Goal: Navigation & Orientation: Find specific page/section

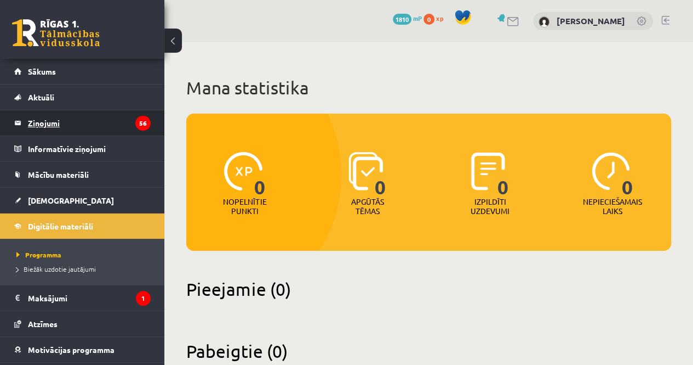
click at [110, 111] on legend "Ziņojumi 56" at bounding box center [89, 122] width 123 height 25
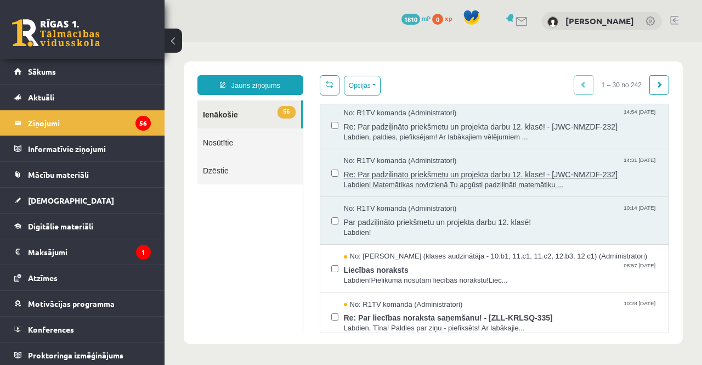
scroll to position [2, 0]
click at [218, 151] on link "Nosūtītie" at bounding box center [249, 142] width 105 height 28
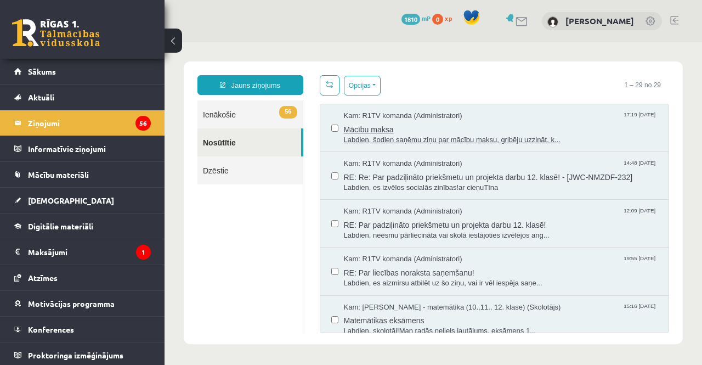
scroll to position [0, 0]
click at [383, 135] on span "Labdien, šodien saņēmu ziņu par mācību maksu, gribēju uzzināt, k..." at bounding box center [501, 140] width 314 height 10
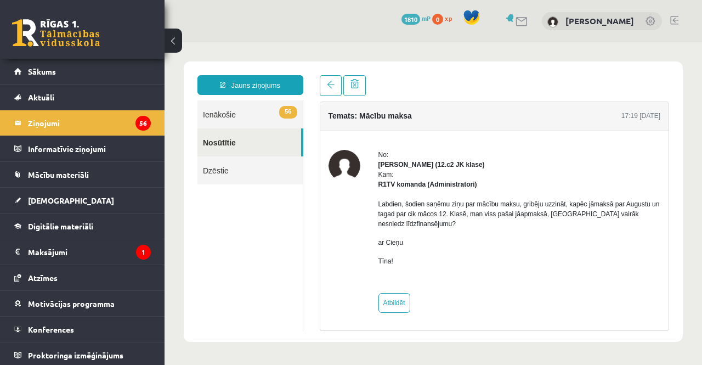
scroll to position [2, 0]
click at [87, 127] on legend "Ziņojumi 56" at bounding box center [89, 122] width 123 height 25
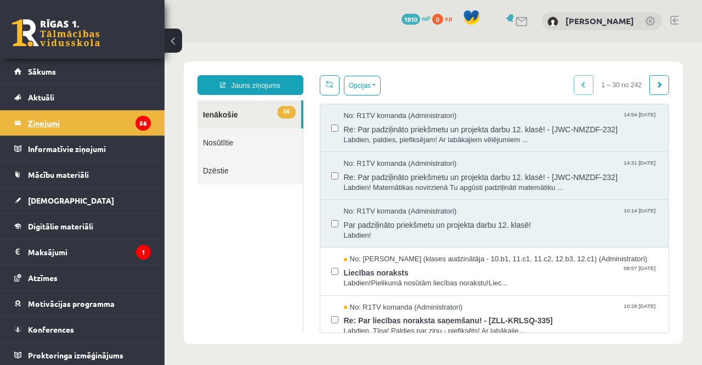
scroll to position [0, 0]
click at [71, 60] on link "Sākums" at bounding box center [82, 71] width 136 height 25
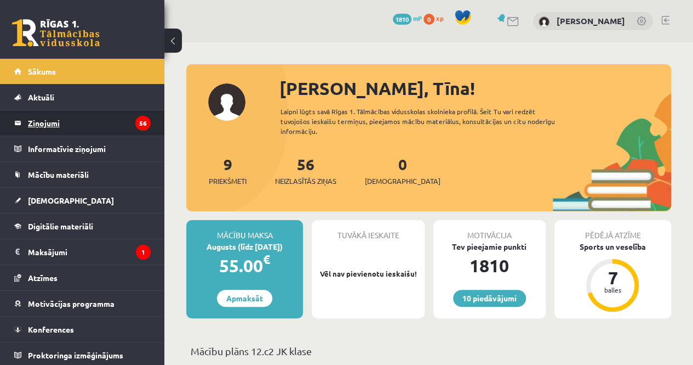
click at [98, 117] on legend "Ziņojumi 56" at bounding box center [89, 122] width 123 height 25
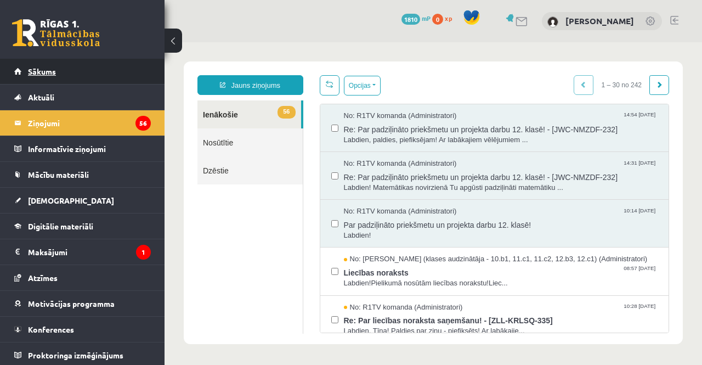
click at [48, 61] on link "Sākums" at bounding box center [82, 71] width 136 height 25
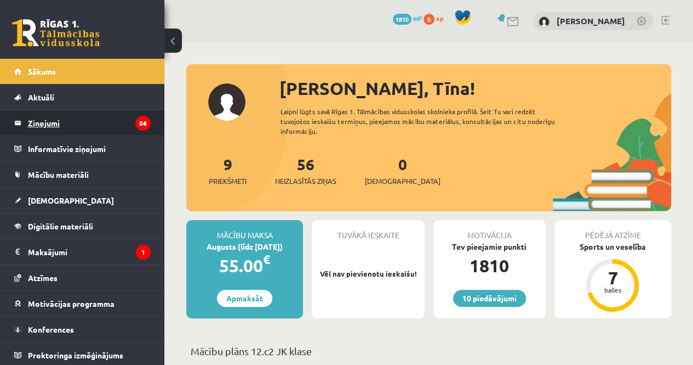
click at [78, 119] on legend "Ziņojumi 56" at bounding box center [89, 122] width 123 height 25
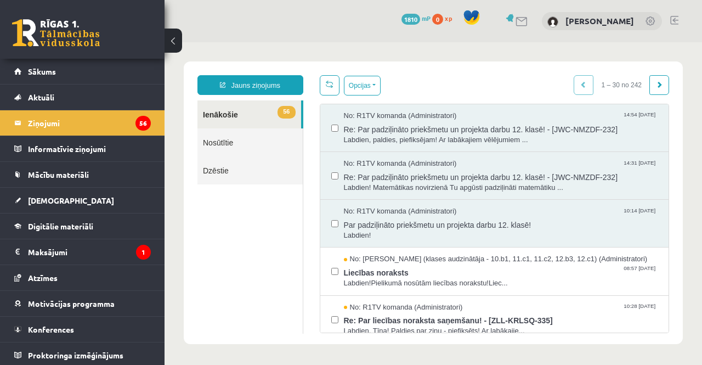
click at [261, 138] on link "Nosūtītie" at bounding box center [249, 142] width 105 height 28
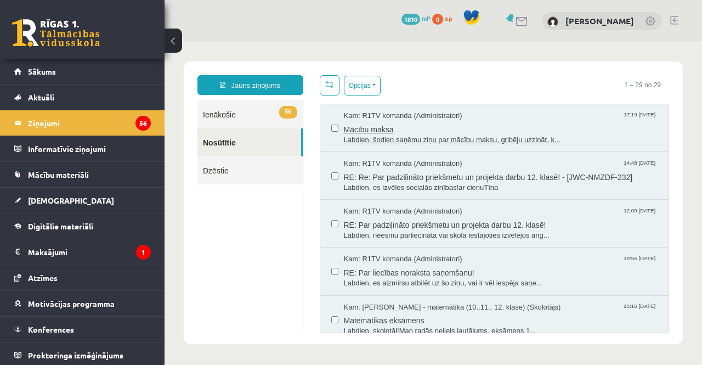
click at [498, 118] on div "Kam: R1TV komanda (Administratori) 17:19 18/08/2025" at bounding box center [501, 116] width 314 height 10
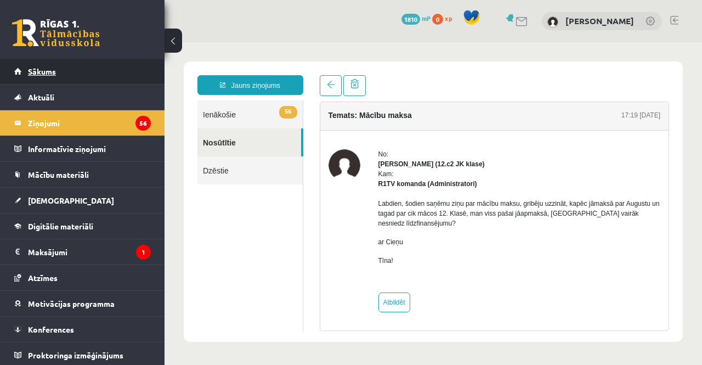
click at [86, 66] on link "Sākums" at bounding box center [82, 71] width 136 height 25
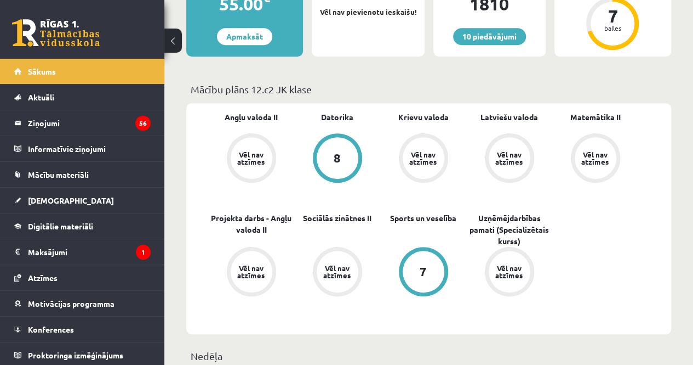
scroll to position [258, 0]
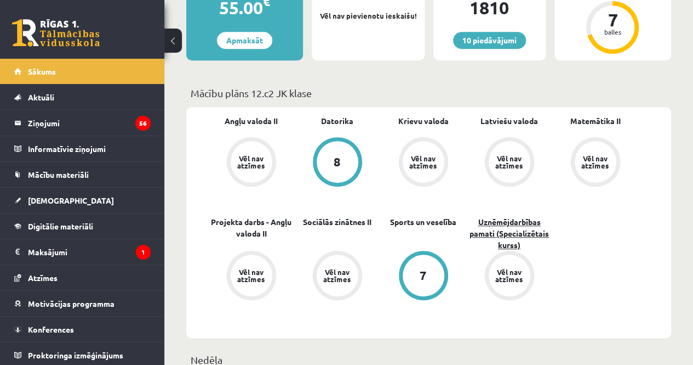
click at [503, 234] on link "Uzņēmējdarbības pamati (Specializētais kurss)" at bounding box center [509, 233] width 86 height 35
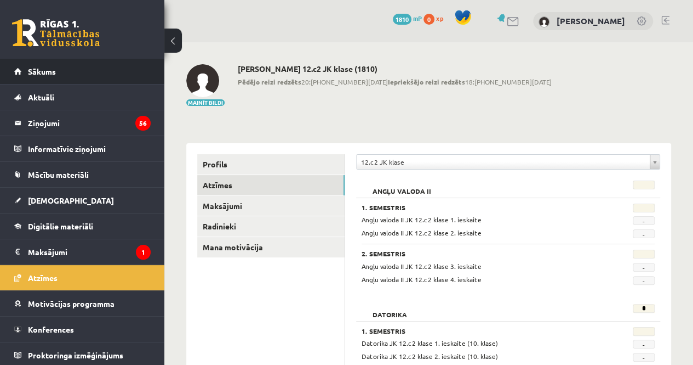
click at [147, 79] on li "Sākums" at bounding box center [82, 72] width 164 height 26
click at [133, 83] on link "Sākums" at bounding box center [82, 71] width 136 height 25
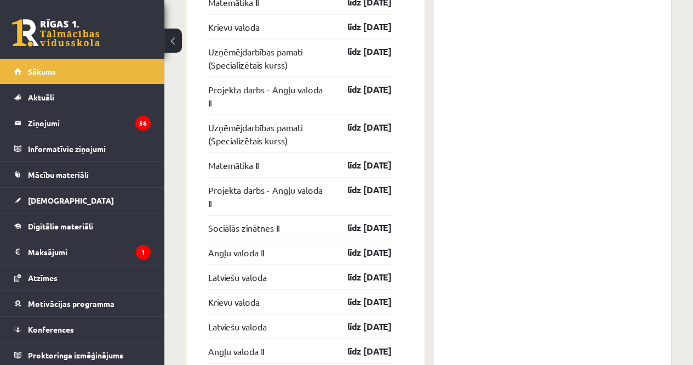
scroll to position [1192, 0]
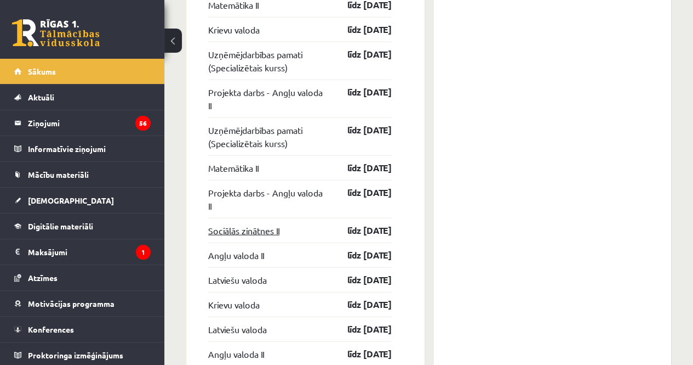
click at [275, 231] on link "Sociālās zinātnes II" at bounding box center [243, 230] width 71 height 13
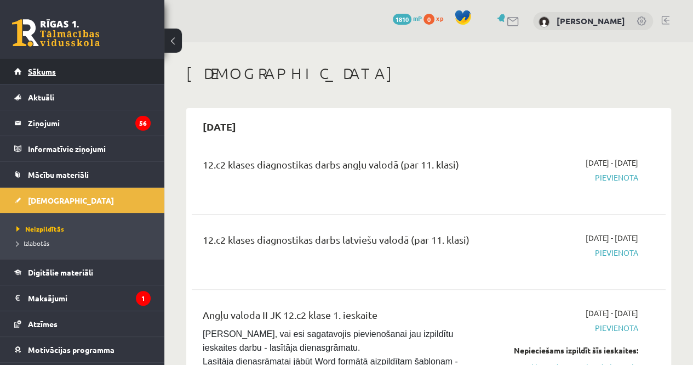
click at [29, 69] on span "Sākums" at bounding box center [42, 71] width 28 height 10
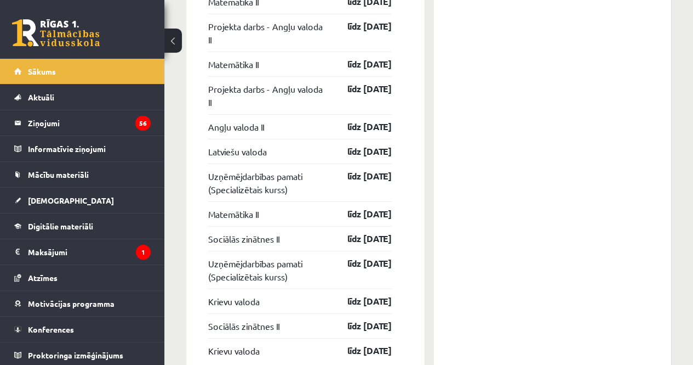
scroll to position [1603, 0]
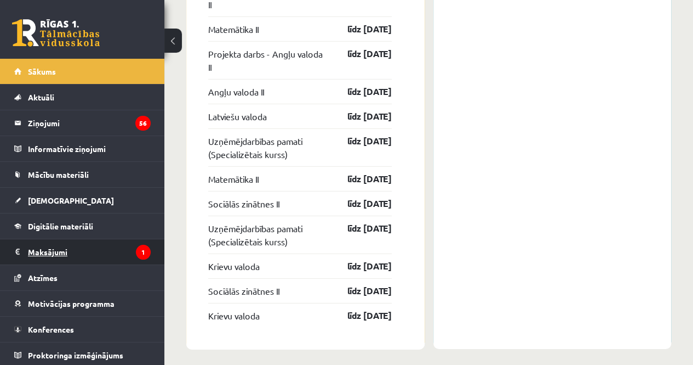
click at [87, 249] on legend "Maksājumi 1" at bounding box center [89, 251] width 123 height 25
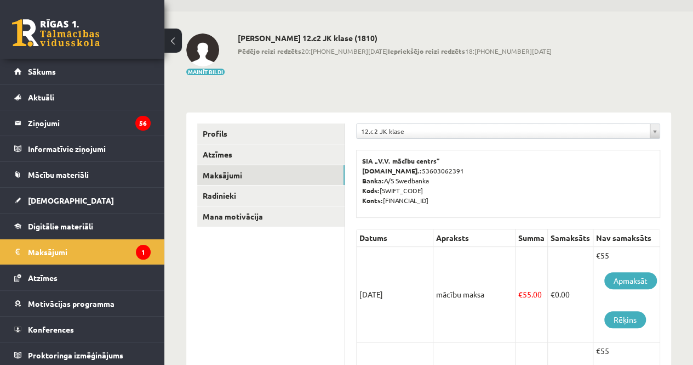
scroll to position [34, 0]
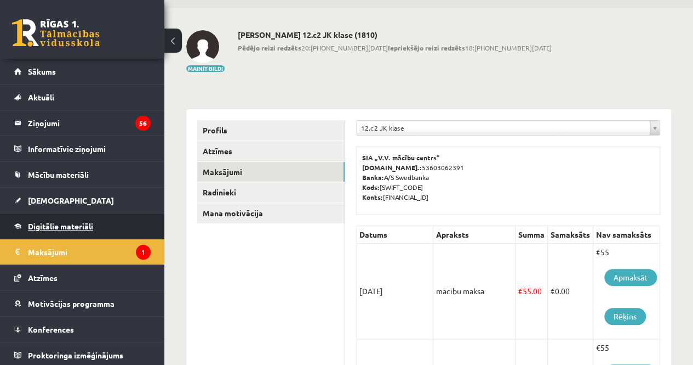
click at [108, 227] on link "Digitālie materiāli" at bounding box center [82, 225] width 136 height 25
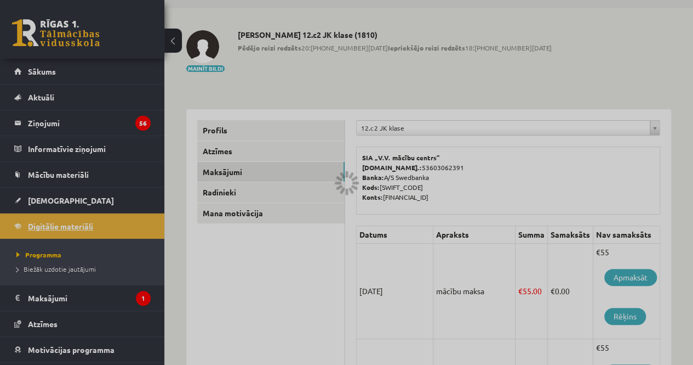
scroll to position [32, 0]
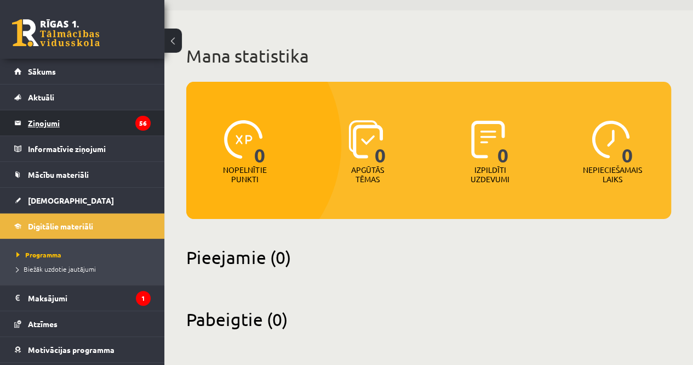
click at [91, 126] on legend "Ziņojumi 56" at bounding box center [89, 122] width 123 height 25
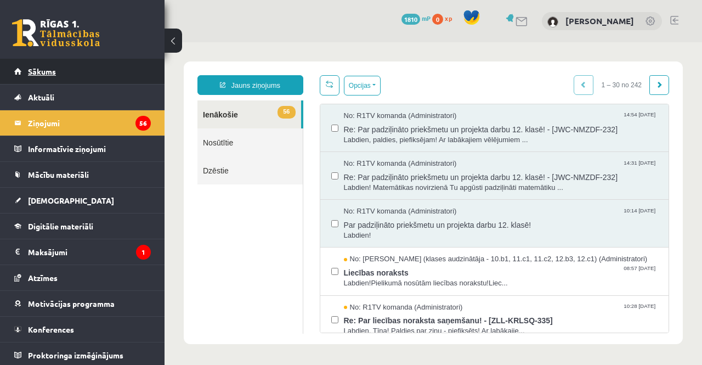
click at [134, 65] on link "Sākums" at bounding box center [82, 71] width 136 height 25
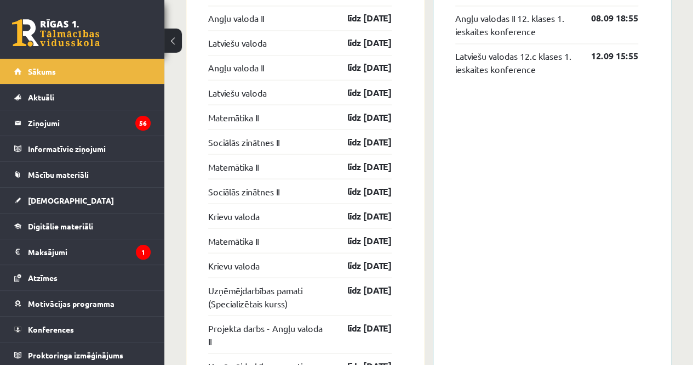
scroll to position [957, 0]
